Goal: Transaction & Acquisition: Purchase product/service

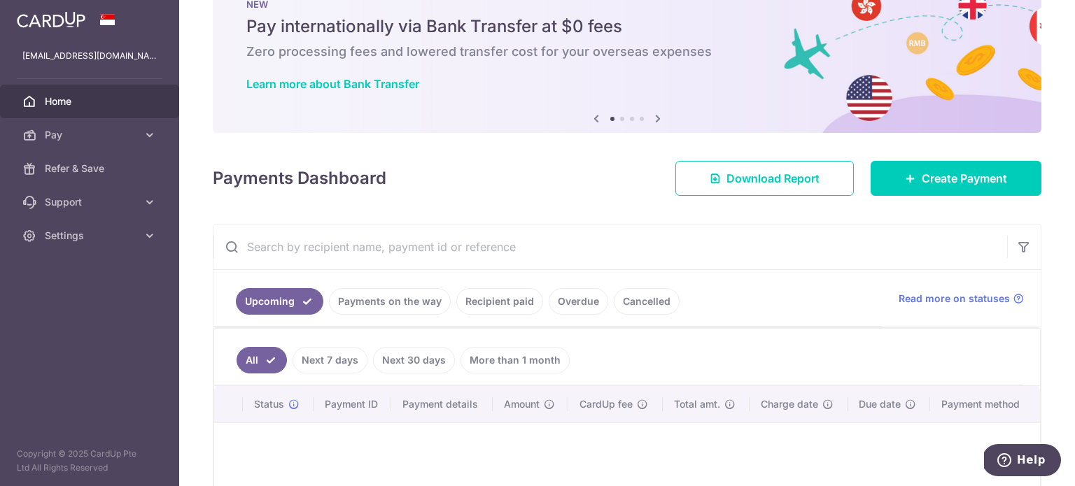
scroll to position [195, 0]
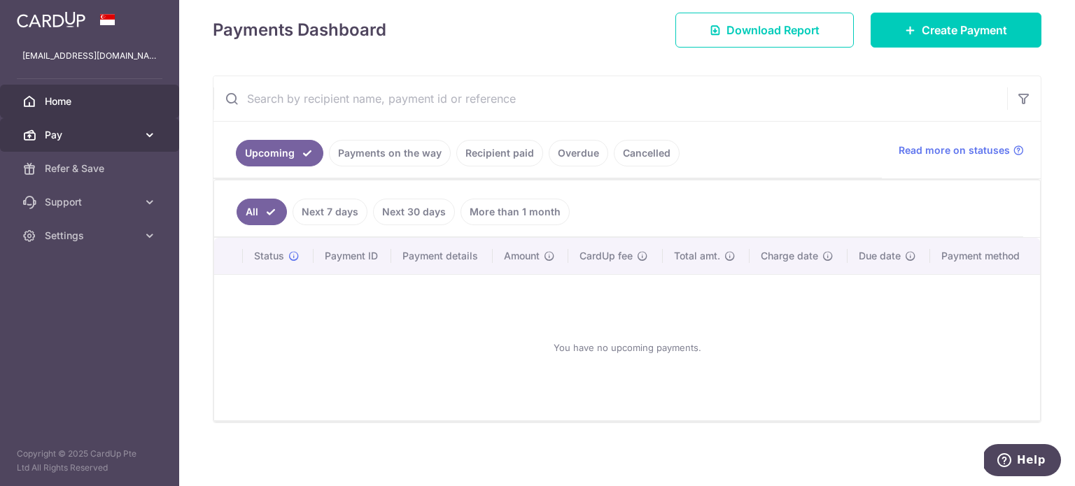
click at [88, 143] on link "Pay" at bounding box center [89, 135] width 179 height 34
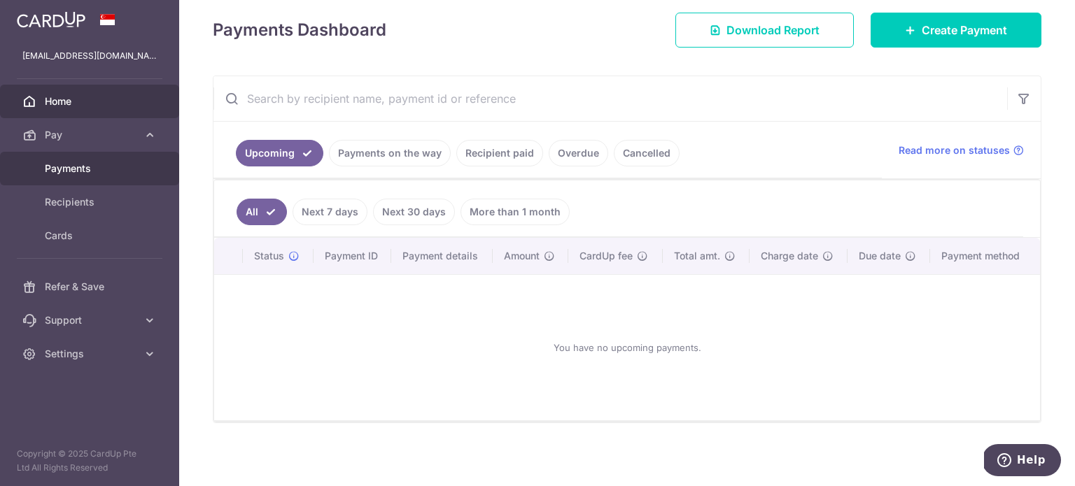
click at [91, 170] on span "Payments" at bounding box center [91, 169] width 92 height 14
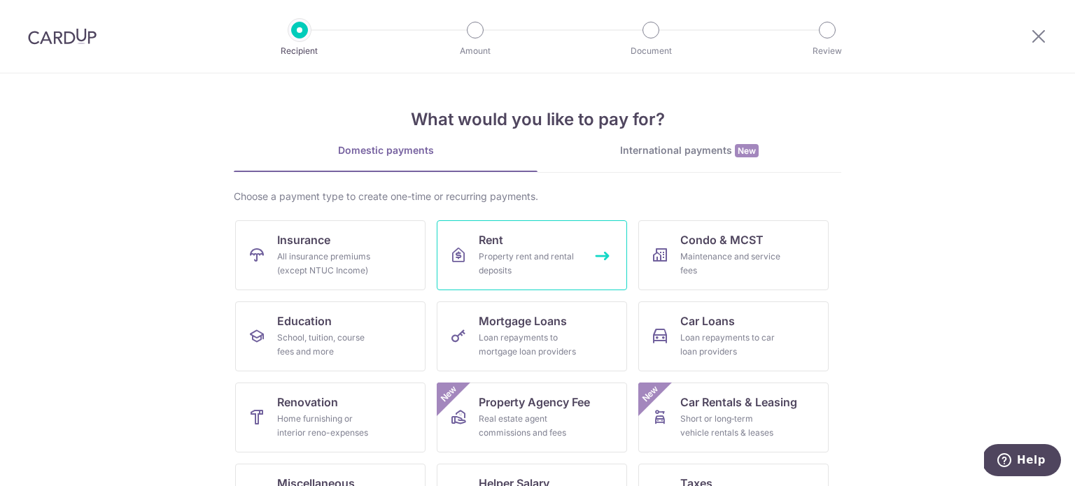
click at [512, 262] on div "Property rent and rental deposits" at bounding box center [529, 264] width 101 height 28
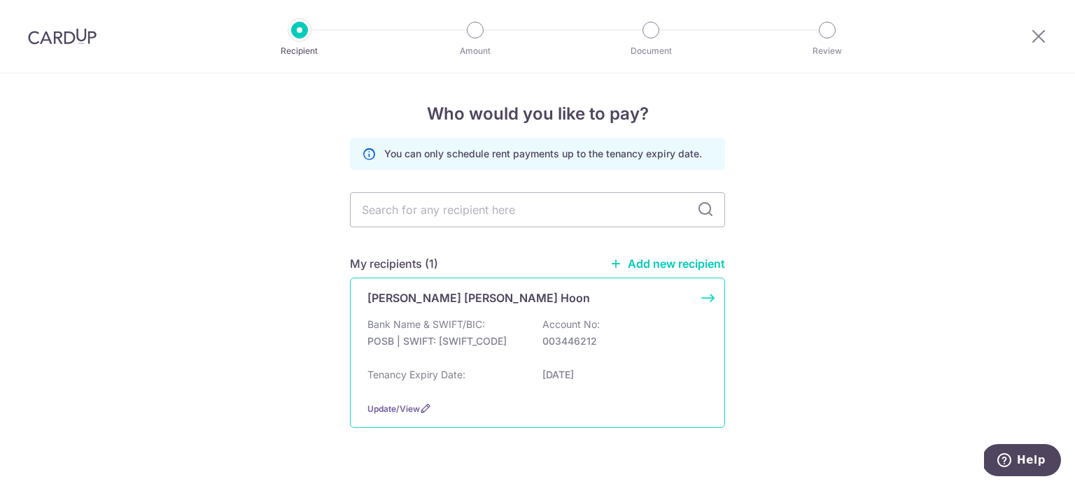
scroll to position [29, 0]
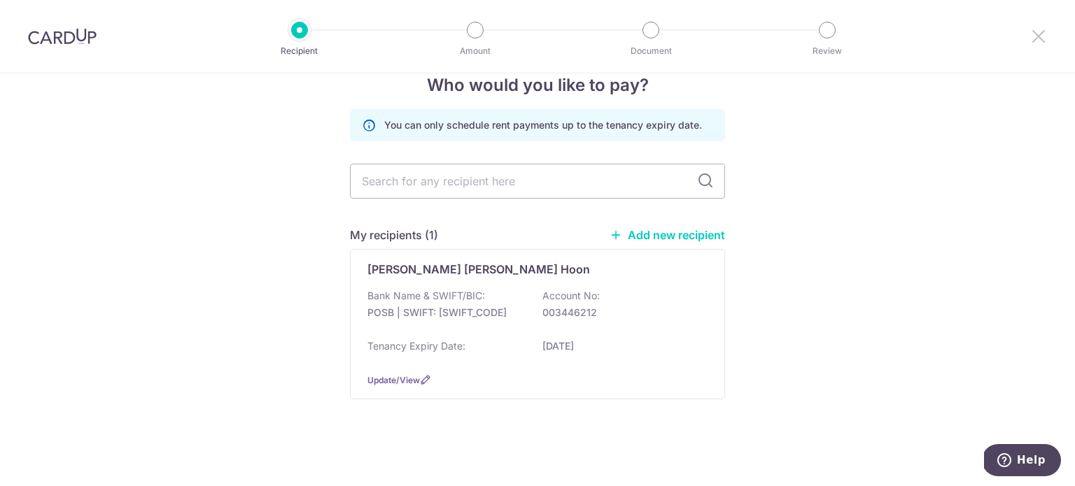
click at [1045, 41] on icon at bounding box center [1038, 35] width 17 height 17
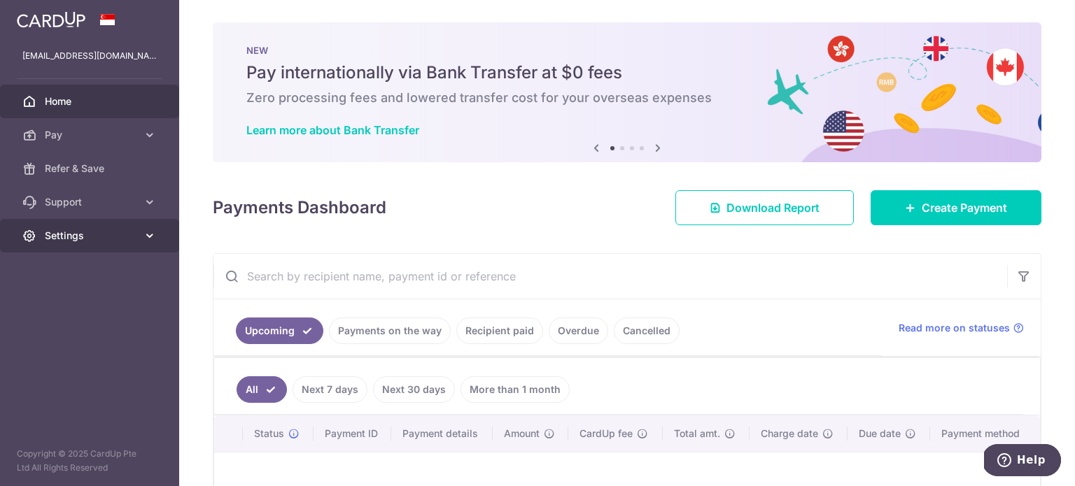
click at [146, 237] on icon at bounding box center [150, 236] width 14 height 14
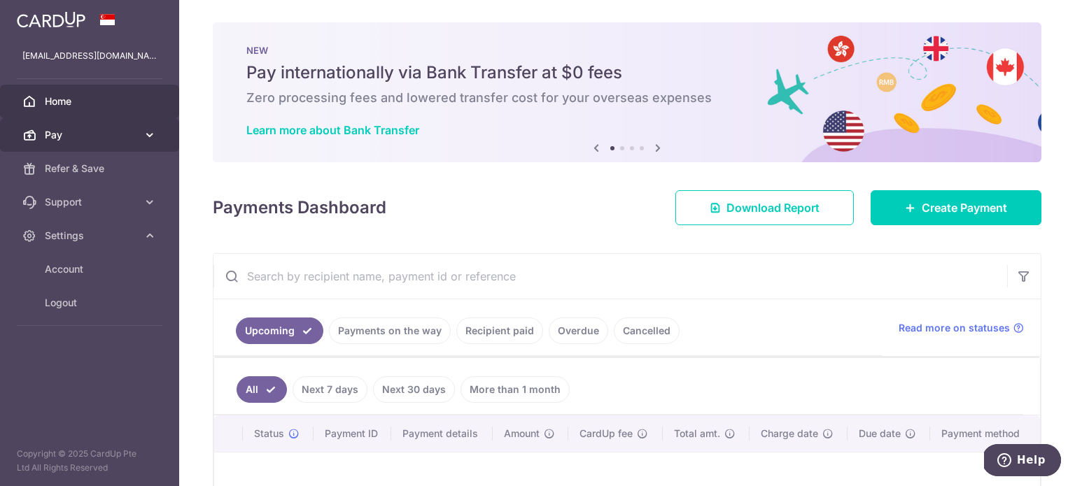
click at [151, 131] on icon at bounding box center [150, 135] width 14 height 14
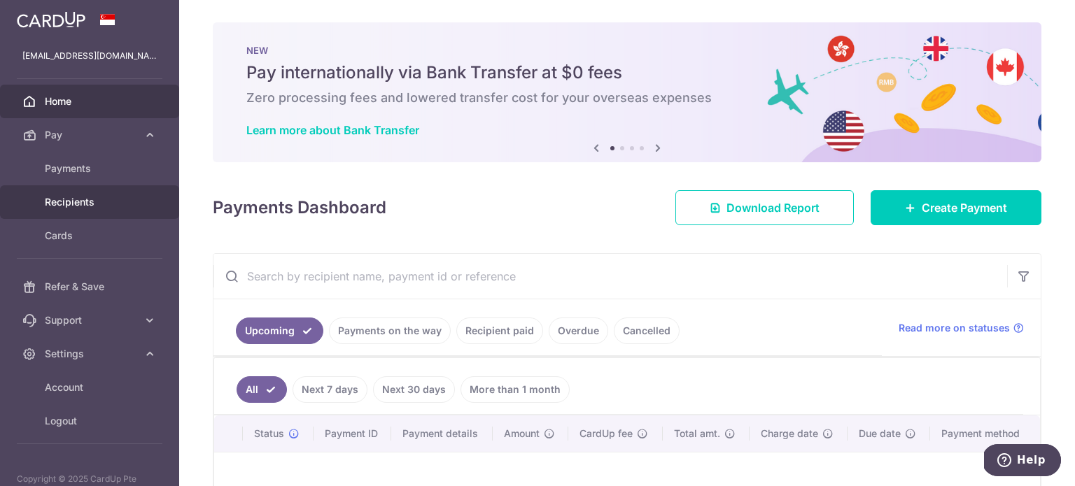
click at [94, 209] on link "Recipients" at bounding box center [89, 202] width 179 height 34
